Goal: Information Seeking & Learning: Learn about a topic

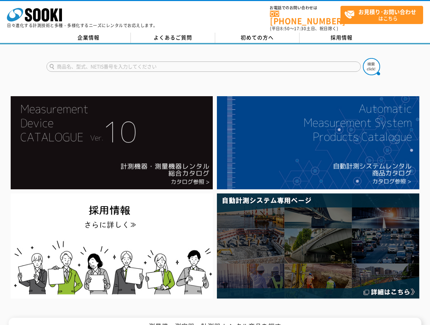
drag, startPoint x: 0, startPoint y: 0, endPoint x: 111, endPoint y: 64, distance: 128.4
click at [111, 64] on input "text" at bounding box center [203, 67] width 314 height 10
type input "ｽﾄｯﾌﾟｳｫｯﾁ"
click at [363, 58] on button at bounding box center [371, 66] width 17 height 17
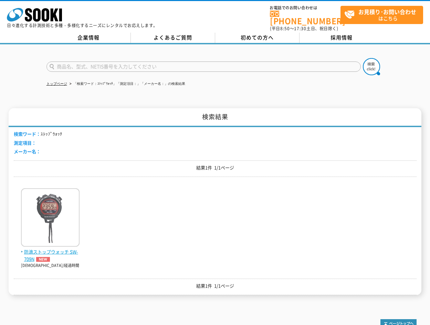
click at [62, 208] on img at bounding box center [50, 219] width 58 height 60
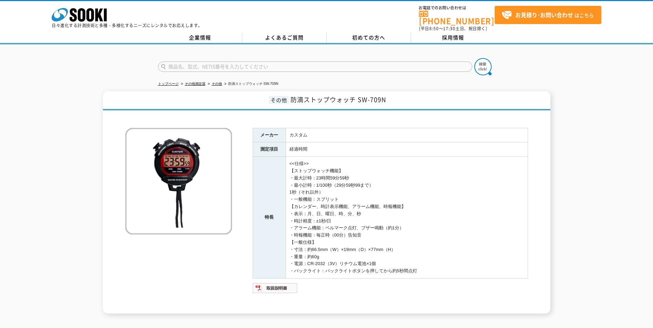
click at [429, 160] on div "その他 防滴ストップウォッチ SW-709N メーカー カスタム 測定項目 経過時間 特長 <<仕様>> 【ストップウォッチ機能】 ・最大計時：23時間59分…" at bounding box center [326, 202] width 653 height 223
click at [281, 283] on img at bounding box center [275, 288] width 45 height 11
click at [429, 67] on div at bounding box center [326, 60] width 653 height 33
click at [429, 78] on div "トップページ その他測定器 その他 防滴ストップウォッチ SW-709N その他 防滴ストップウォッチ SW-709N メーカー カスタム 測定項目 経過時間…" at bounding box center [326, 182] width 653 height 277
click at [429, 212] on div "その他 防滴ストップウォッチ SW-709N メーカー カスタム 測定項目 経過時間 特長 <<仕様>> 【ストップウォッチ機能】 ・最大計時：23時間59分…" at bounding box center [326, 202] width 653 height 223
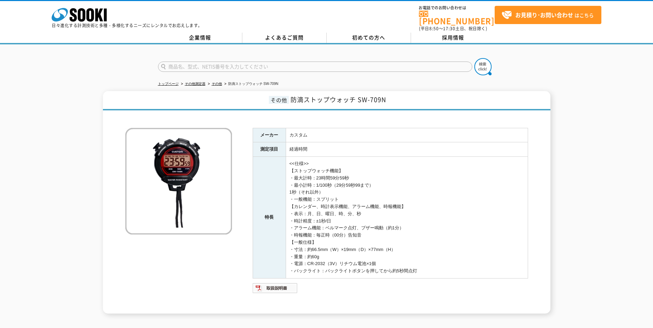
click at [429, 77] on div "トップページ その他測定器 その他 防滴ストップウォッチ SW-709N その他 防滴ストップウォッチ SW-709N メーカー カスタム 測定項目 経過時間…" at bounding box center [326, 182] width 653 height 277
click at [429, 198] on div "その他 防滴ストップウォッチ SW-709N メーカー カスタム 測定項目 経過時間 特長 <<仕様>> 【ストップウォッチ機能】 ・最大計時：23時間59分…" at bounding box center [326, 202] width 653 height 223
click at [429, 106] on div "その他 防滴ストップウォッチ SW-709N メーカー カスタム 測定項目 経過時間 特長 <<仕様>> 【ストップウォッチ機能】 ・最大計時：23時間59分…" at bounding box center [326, 202] width 653 height 223
click at [373, 34] on span "初めての方へ" at bounding box center [368, 38] width 33 height 8
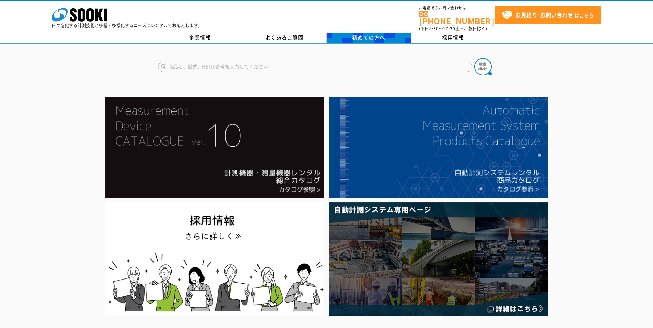
click at [361, 36] on span "初めての方へ" at bounding box center [368, 38] width 33 height 8
